Goal: Information Seeking & Learning: Check status

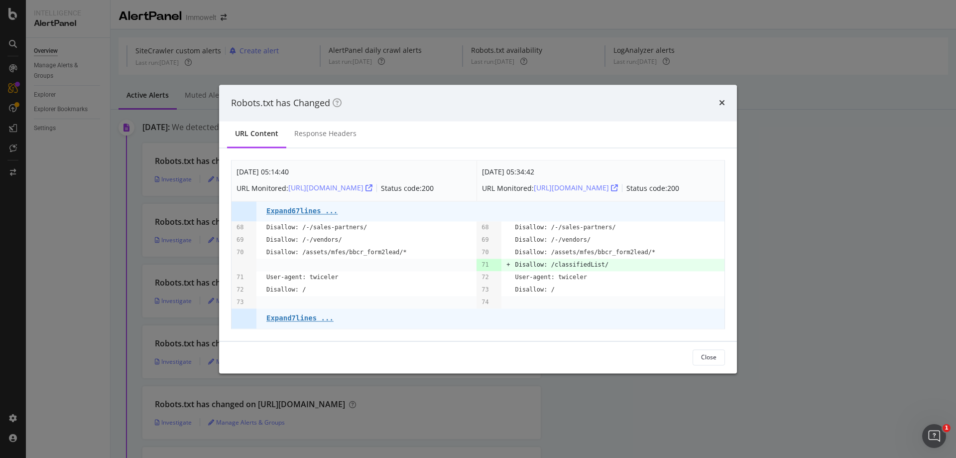
click at [718, 99] on div "Robots.txt has Changed" at bounding box center [478, 103] width 494 height 13
drag, startPoint x: 723, startPoint y: 97, endPoint x: 727, endPoint y: 91, distance: 6.8
click at [723, 99] on icon "times" at bounding box center [722, 103] width 6 height 8
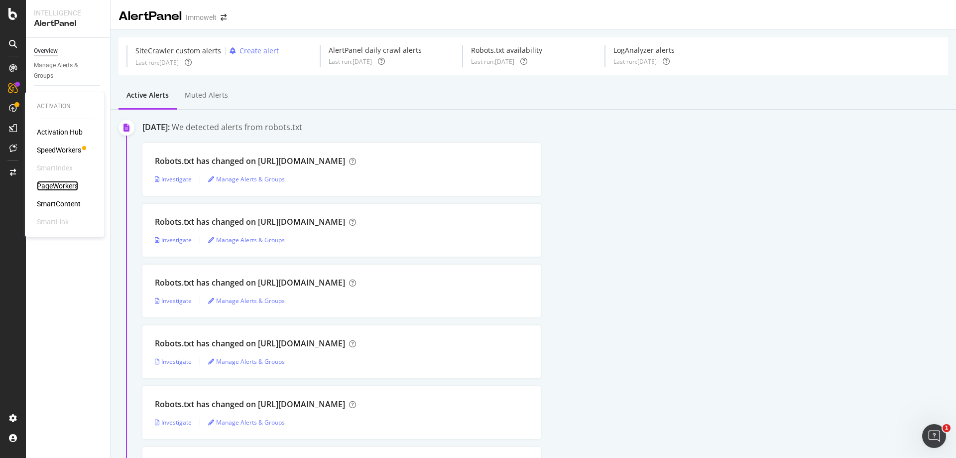
click at [67, 186] on div "PageWorkers" at bounding box center [57, 186] width 41 height 10
